Goal: Information Seeking & Learning: Learn about a topic

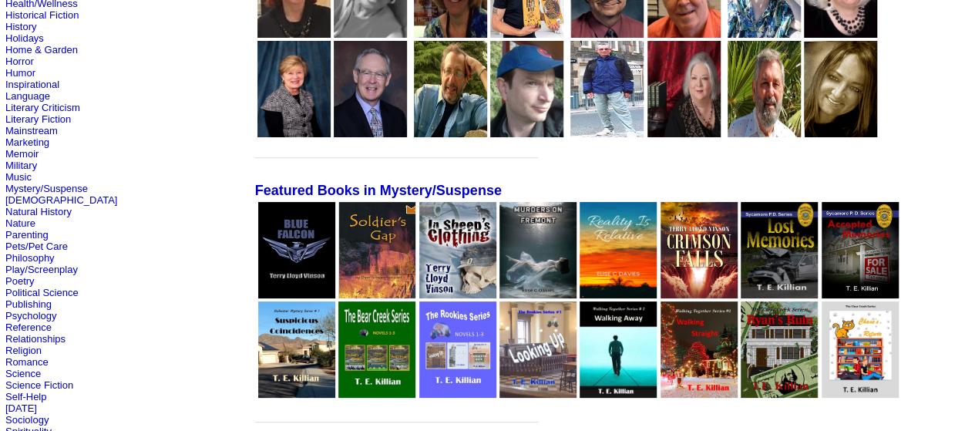
scroll to position [231, 0]
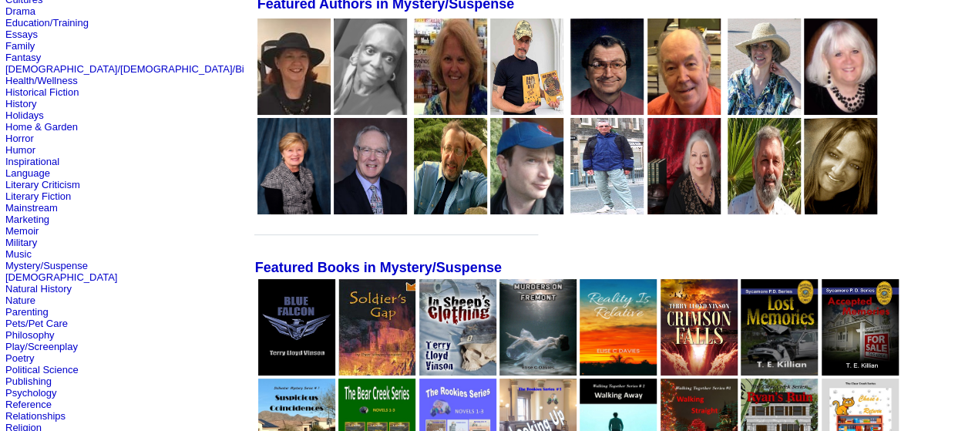
click at [490, 61] on img at bounding box center [526, 66] width 73 height 96
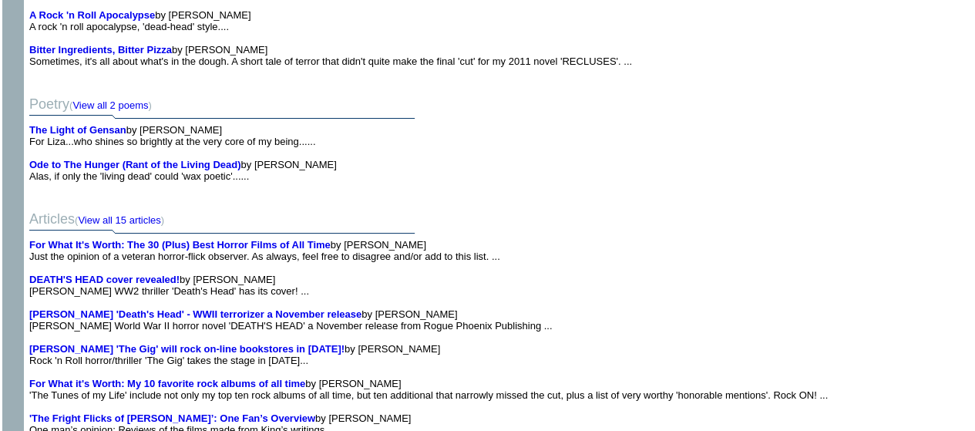
scroll to position [9437, 0]
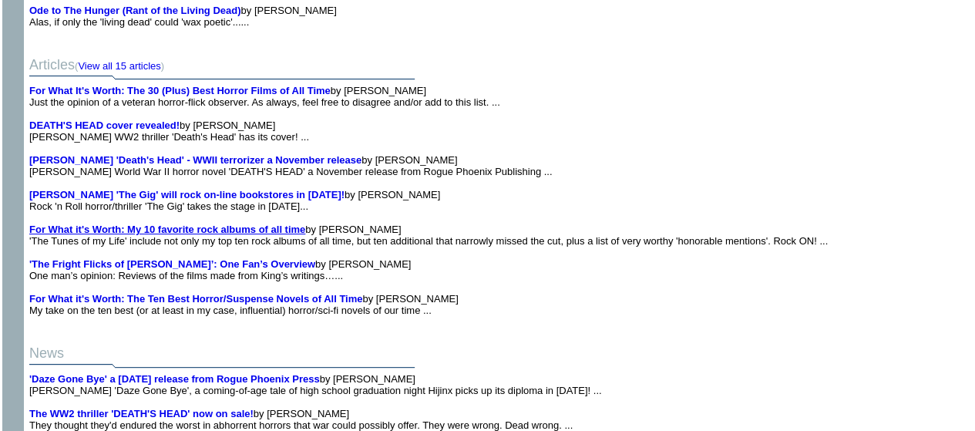
click at [251, 235] on b "For What it's Worth: My 10 favorite rock albums of all time" at bounding box center [167, 229] width 276 height 12
click at [247, 96] on b "For What It's Worth: The 30 (Plus) Best Horror Films of All Time" at bounding box center [179, 91] width 301 height 12
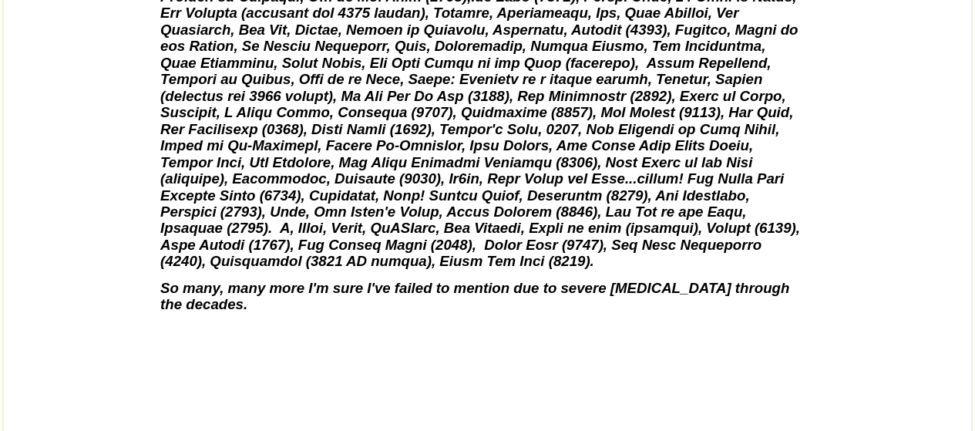
scroll to position [4161, 0]
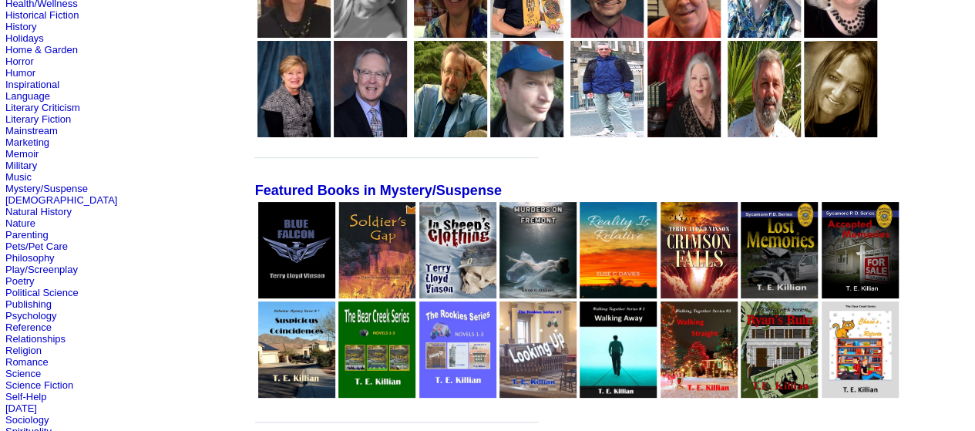
scroll to position [154, 0]
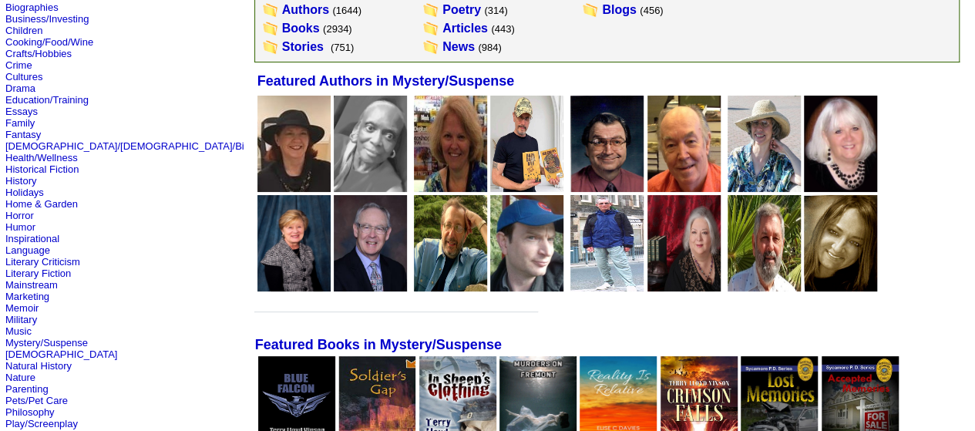
click at [490, 146] on img at bounding box center [526, 144] width 73 height 96
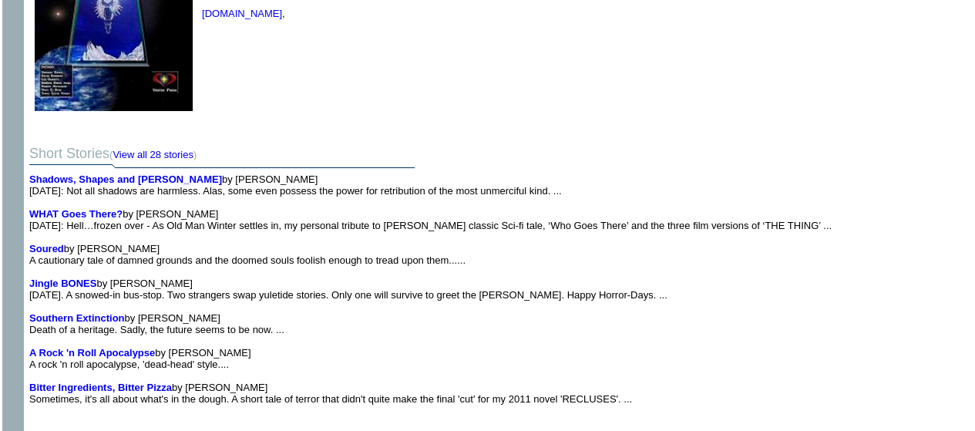
scroll to position [9322, 0]
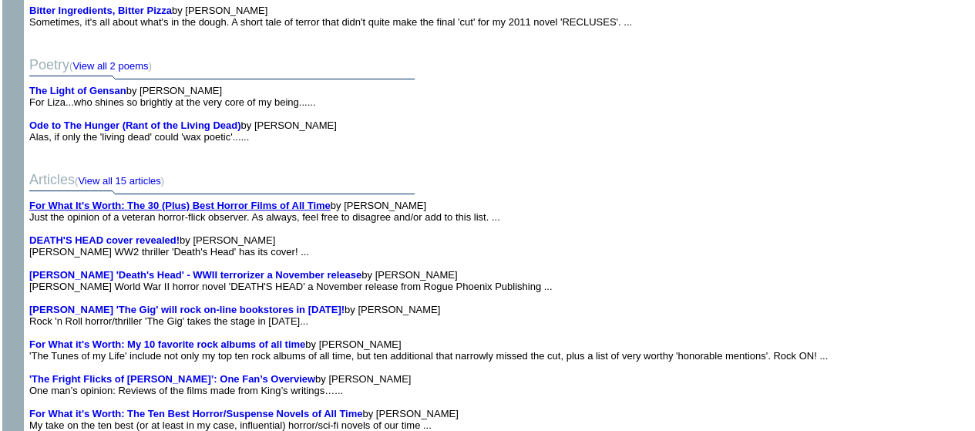
click at [245, 211] on b "For What It's Worth: The 30 (Plus) Best Horror Films of All Time" at bounding box center [179, 206] width 301 height 12
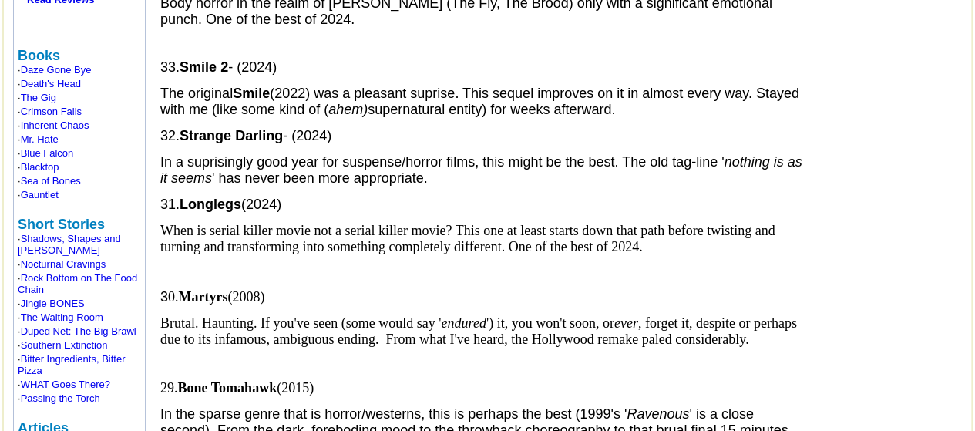
scroll to position [616, 0]
